Goal: Use online tool/utility: Utilize a website feature to perform a specific function

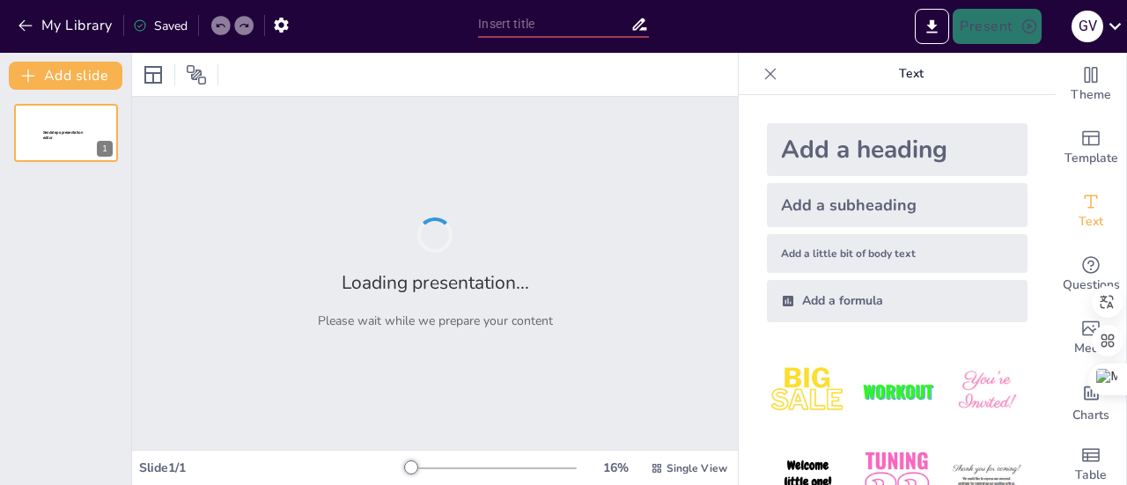
type input "Imported Defensa [PERSON_NAME] [PERSON_NAME] San [PERSON_NAME].pptx"
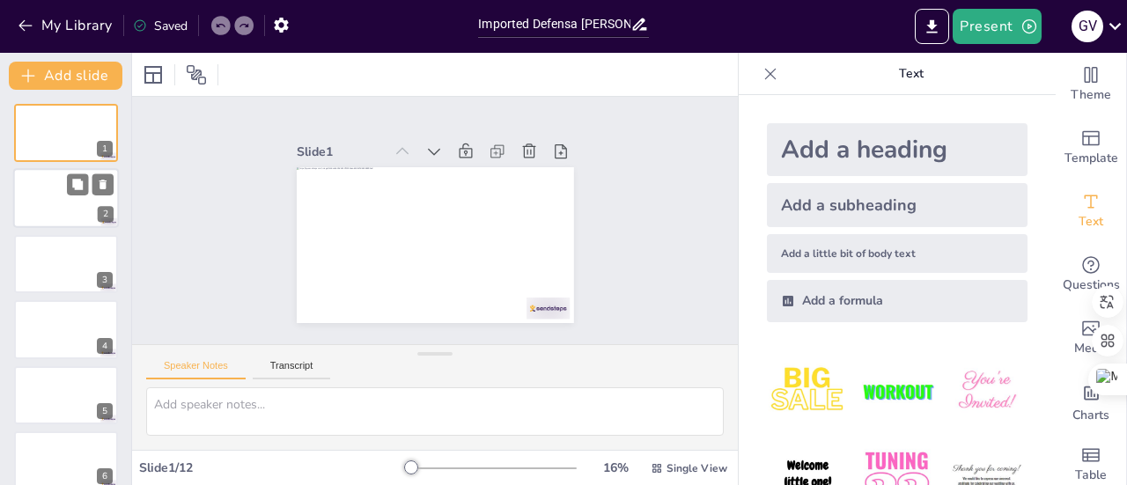
click at [70, 202] on div at bounding box center [66, 199] width 106 height 60
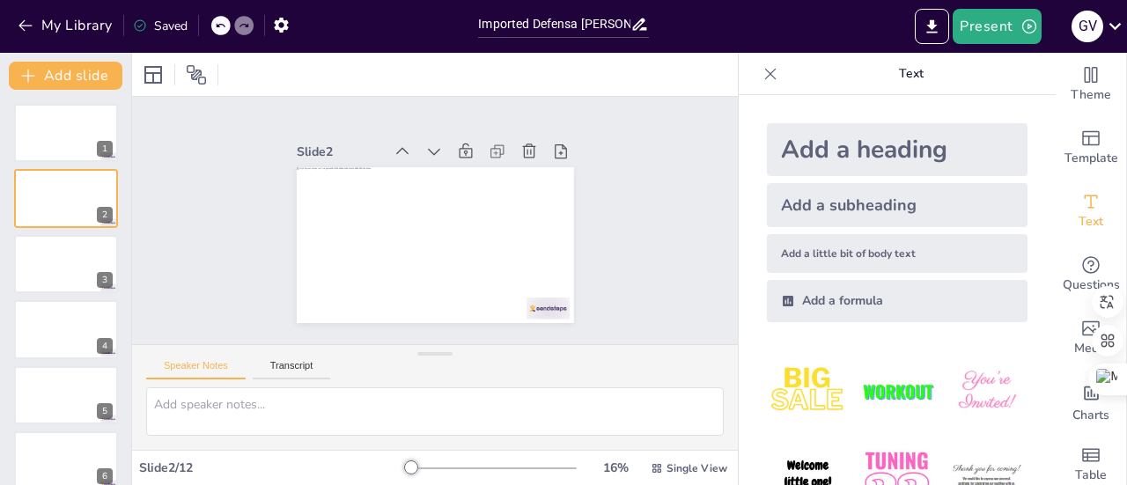
click at [866, 145] on div "Add a heading" at bounding box center [897, 149] width 261 height 53
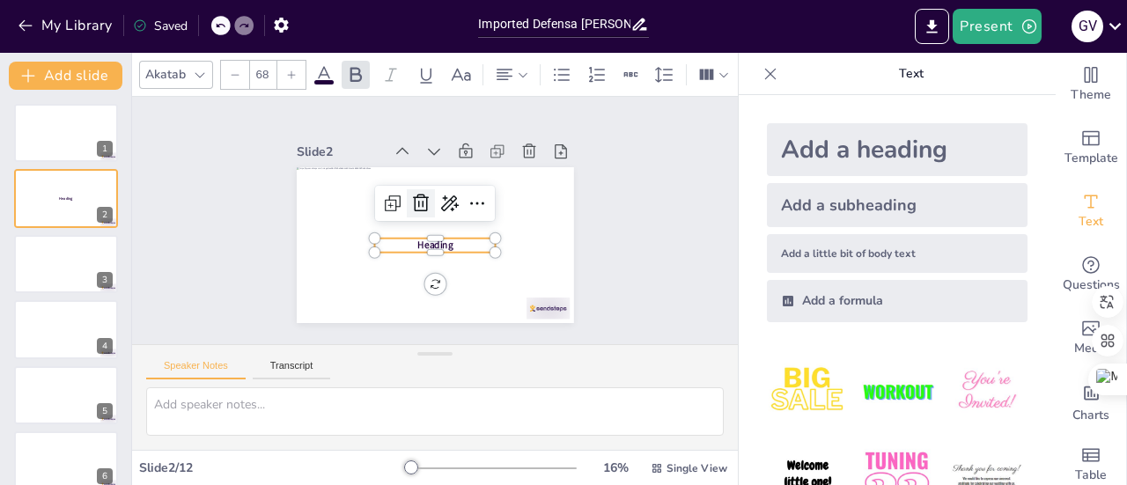
click at [414, 193] on icon at bounding box center [427, 200] width 26 height 26
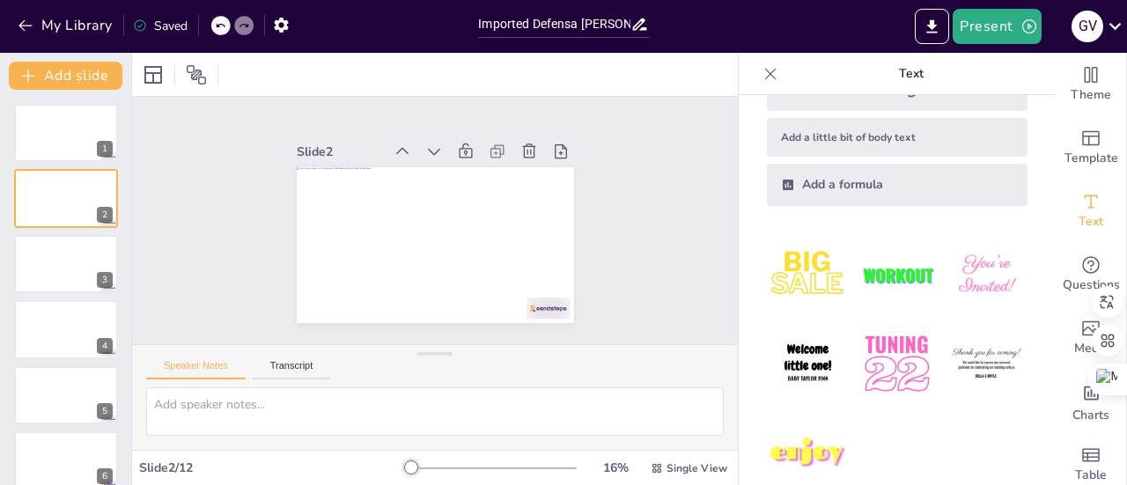
scroll to position [144, 0]
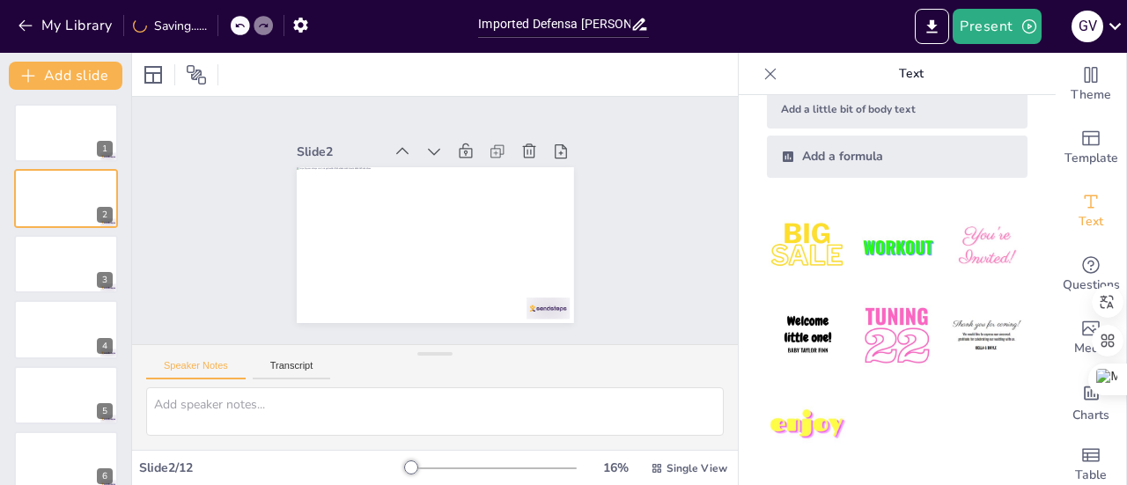
click at [819, 242] on img at bounding box center [808, 247] width 82 height 82
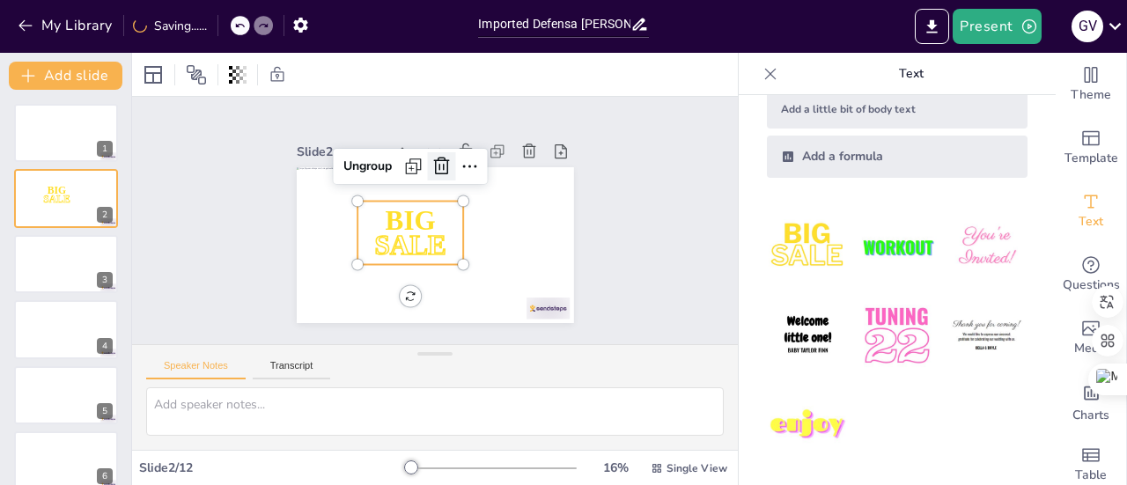
click at [477, 203] on icon at bounding box center [489, 215] width 25 height 25
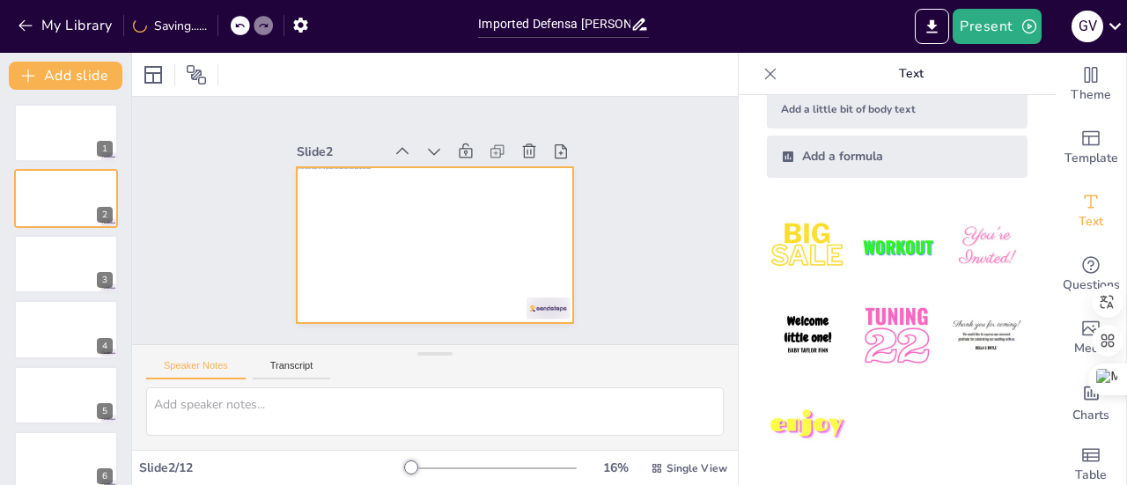
click at [368, 226] on div at bounding box center [410, 226] width 210 height 304
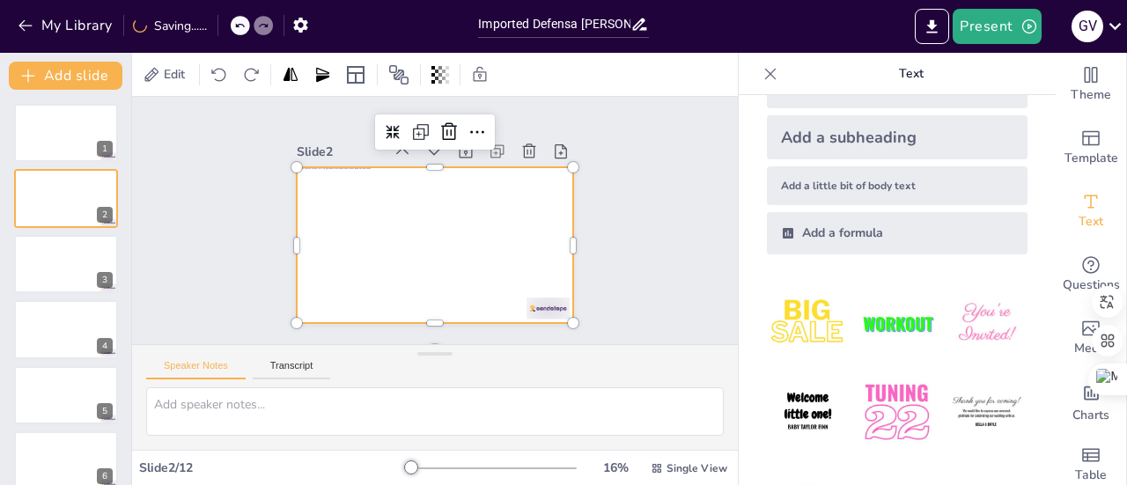
scroll to position [0, 0]
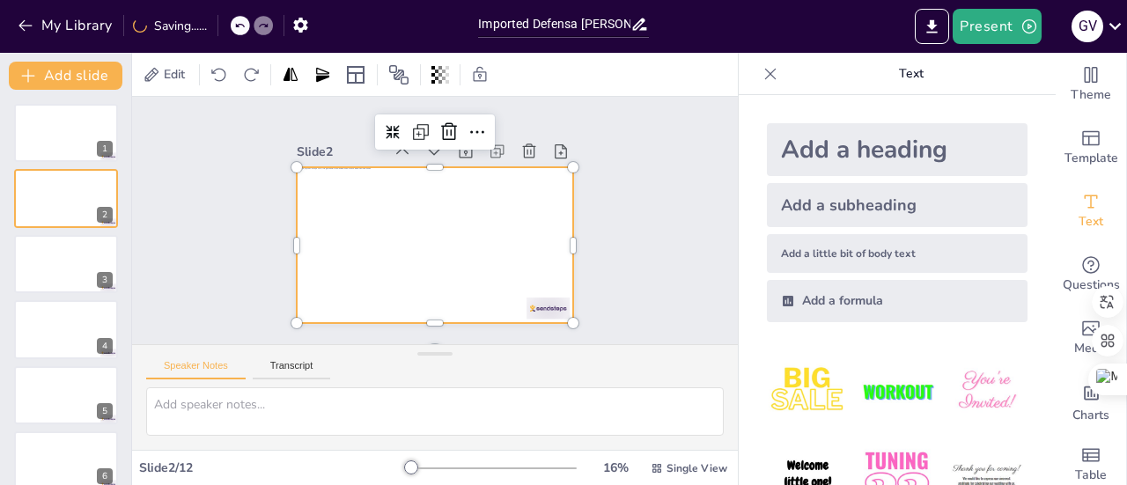
click at [889, 209] on div "Add a subheading" at bounding box center [897, 205] width 261 height 44
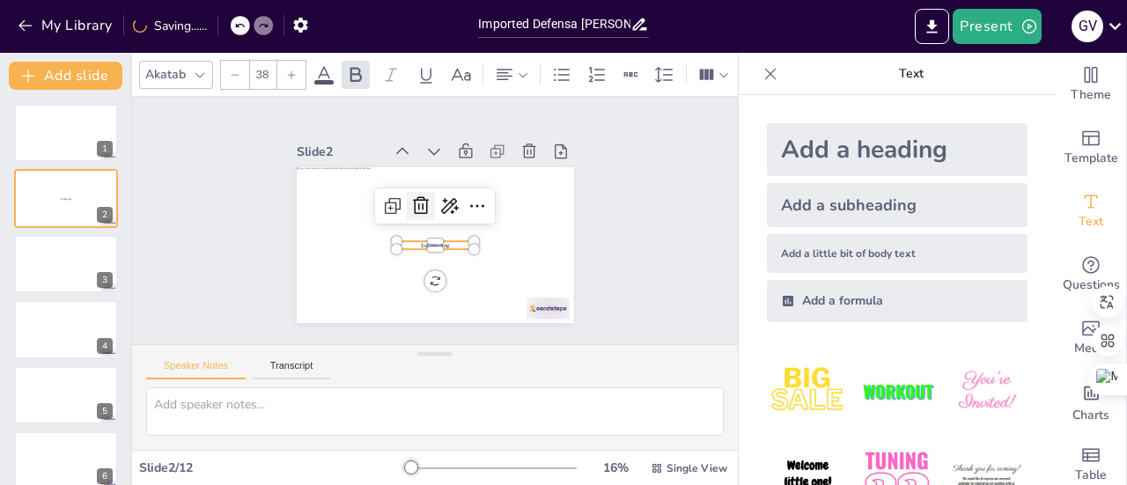
click at [413, 198] on icon at bounding box center [426, 202] width 26 height 26
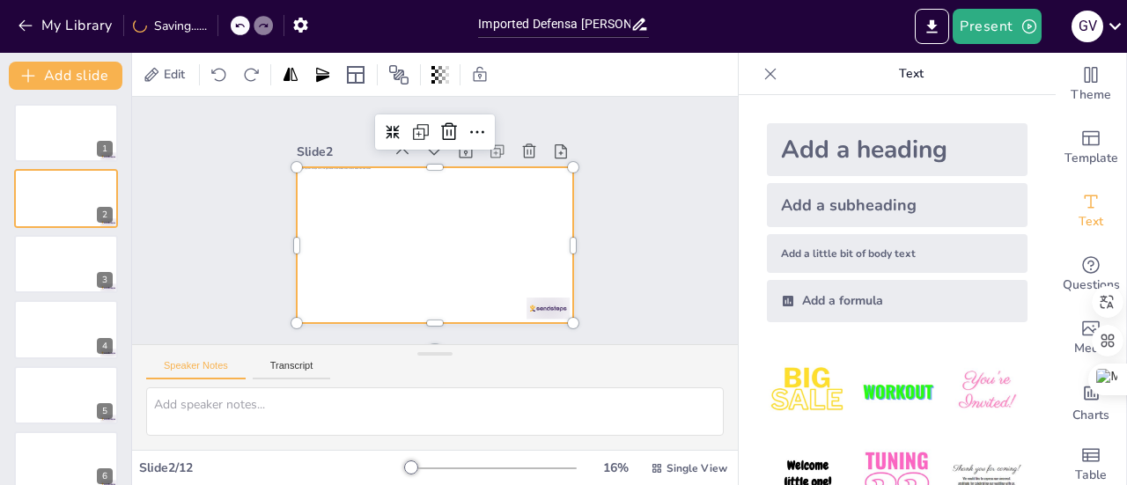
click at [443, 220] on div at bounding box center [435, 245] width 277 height 156
click at [808, 301] on div "Add a formula" at bounding box center [897, 301] width 261 height 42
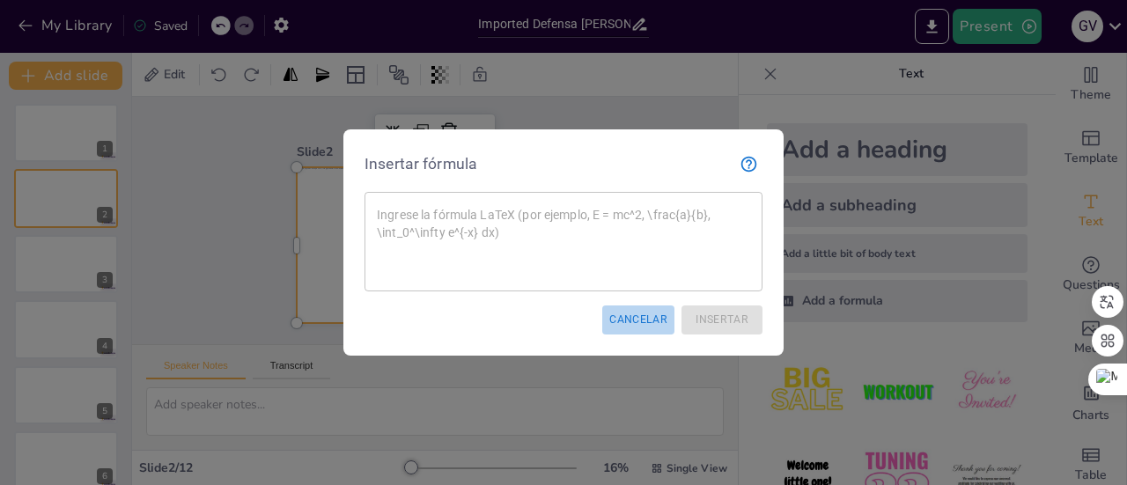
click at [673, 321] on button "Cancelar" at bounding box center [638, 319] width 72 height 29
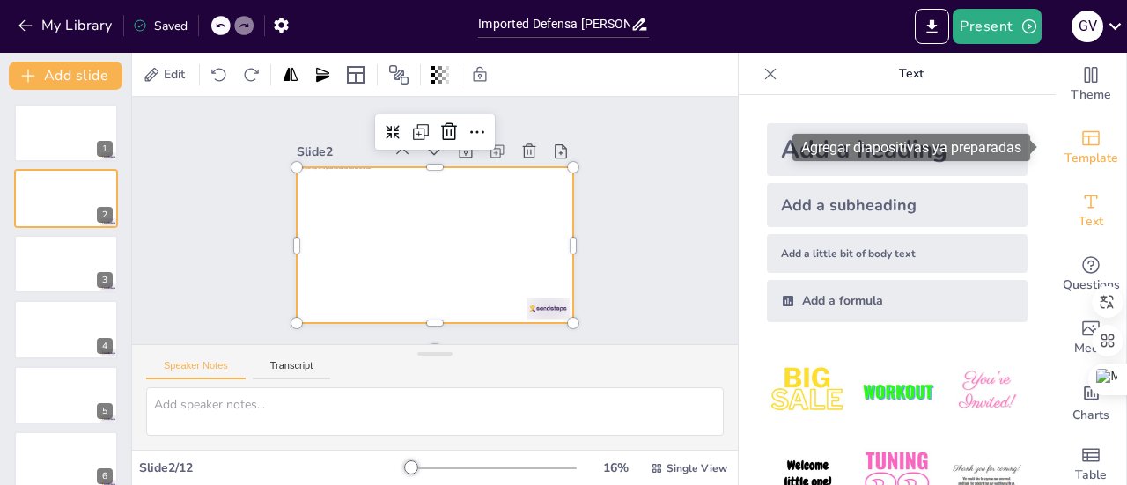
click at [1085, 149] on span "Template" at bounding box center [1091, 158] width 54 height 19
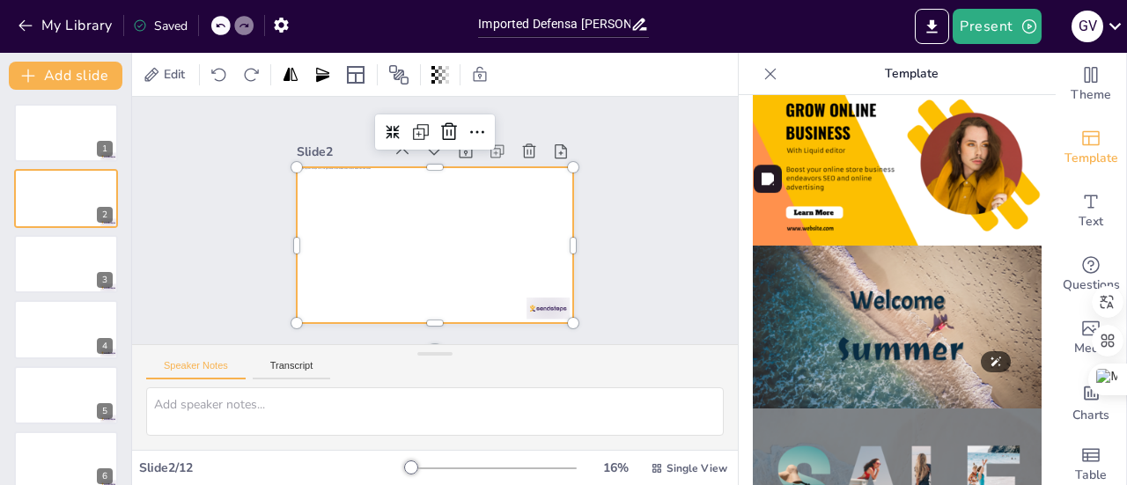
scroll to position [616, 0]
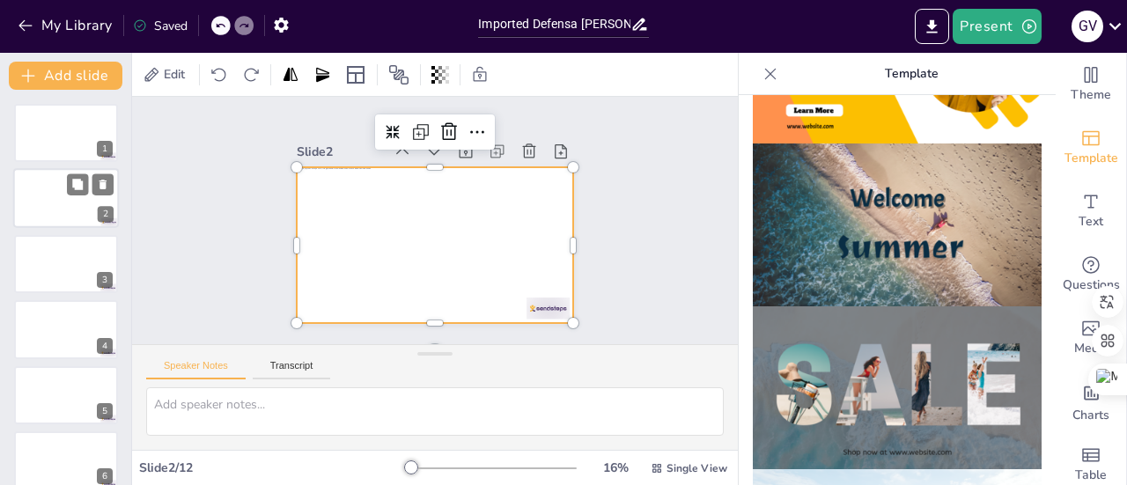
click at [40, 209] on div at bounding box center [66, 199] width 106 height 60
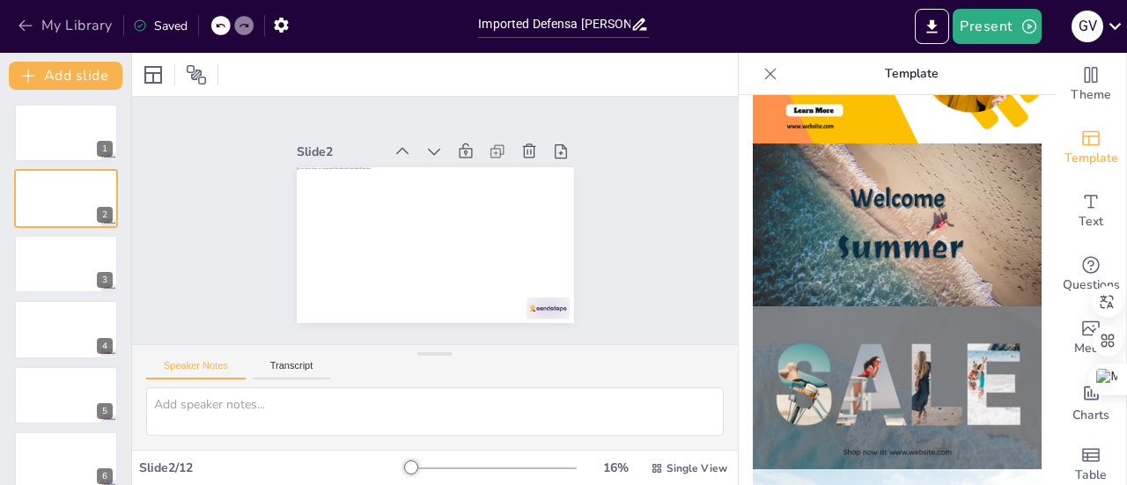
click at [25, 28] on icon "button" at bounding box center [26, 26] width 18 height 18
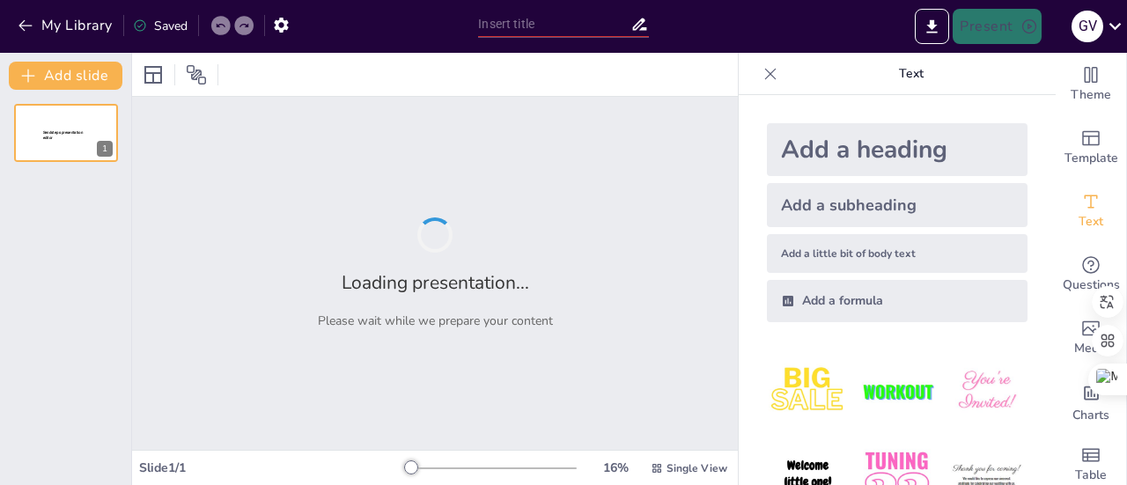
type input "Imported Defensa [PERSON_NAME] [PERSON_NAME] San [PERSON_NAME].pptx"
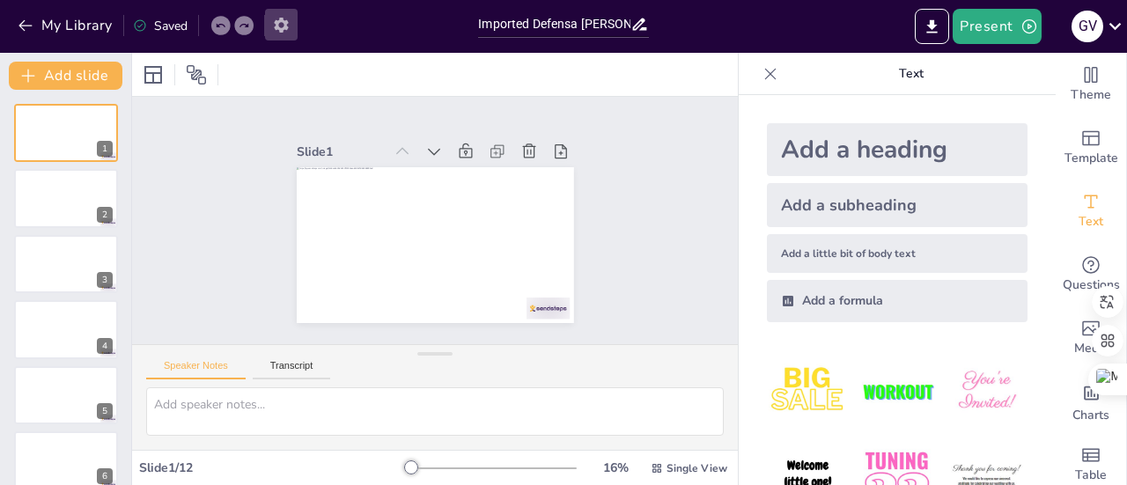
click at [282, 20] on icon "button" at bounding box center [281, 25] width 14 height 15
click at [278, 22] on icon "button" at bounding box center [281, 25] width 14 height 15
